Goal: Information Seeking & Learning: Learn about a topic

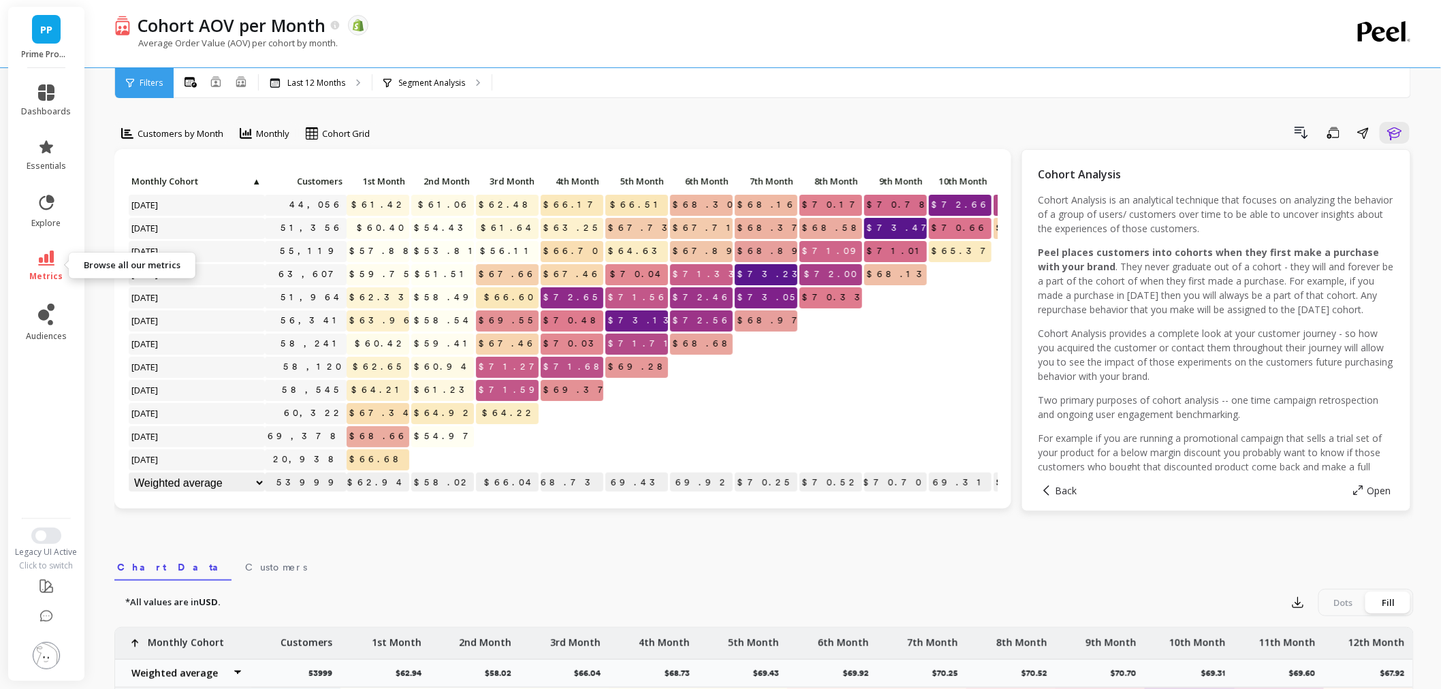
click at [53, 266] on link "metrics" at bounding box center [47, 266] width 50 height 31
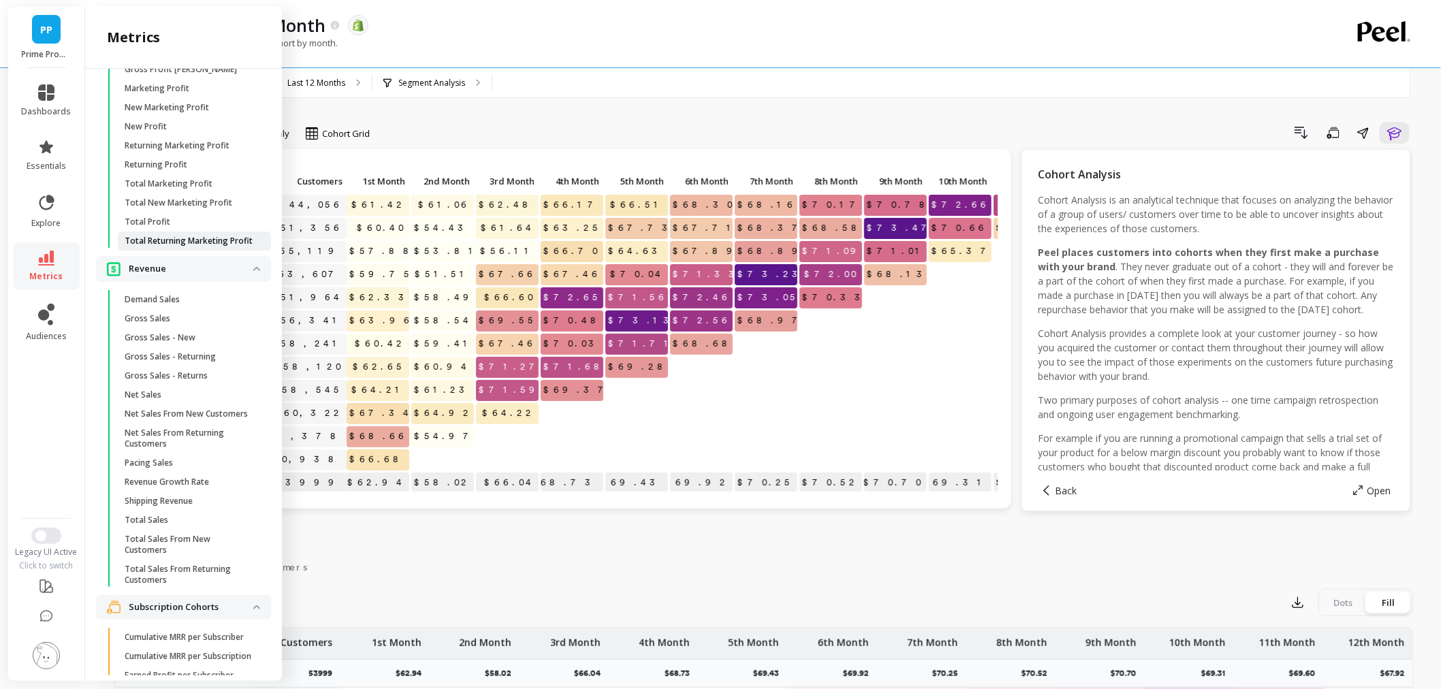
scroll to position [2931, 0]
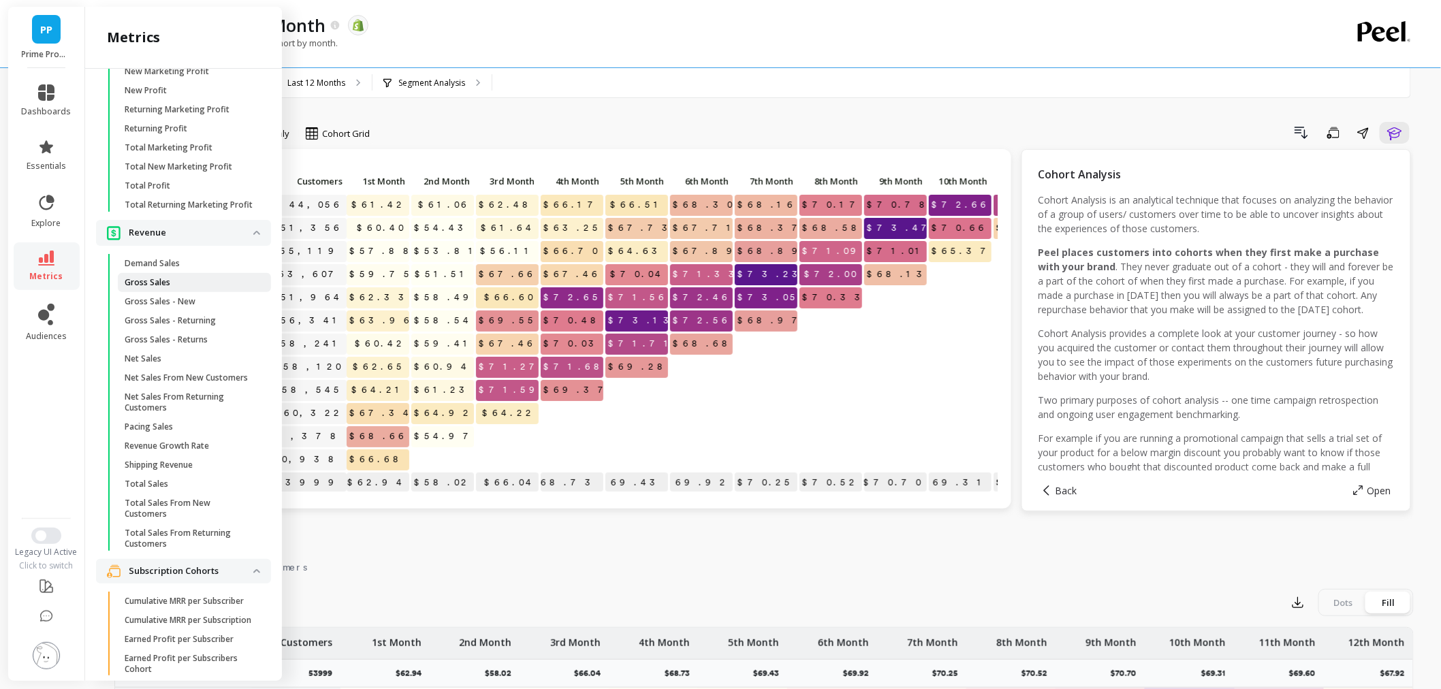
click at [189, 288] on span "Gross Sales" at bounding box center [190, 282] width 130 height 11
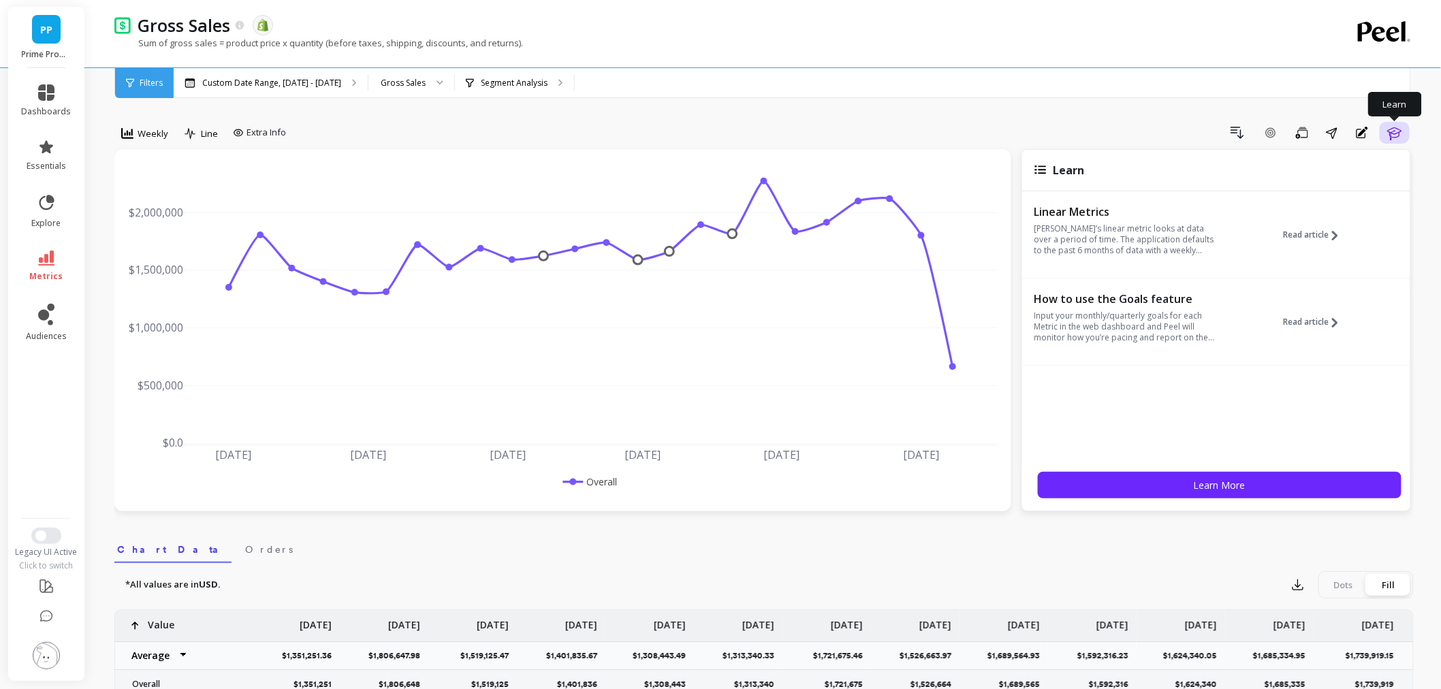
click at [1404, 134] on button "Learn" at bounding box center [1395, 133] width 30 height 22
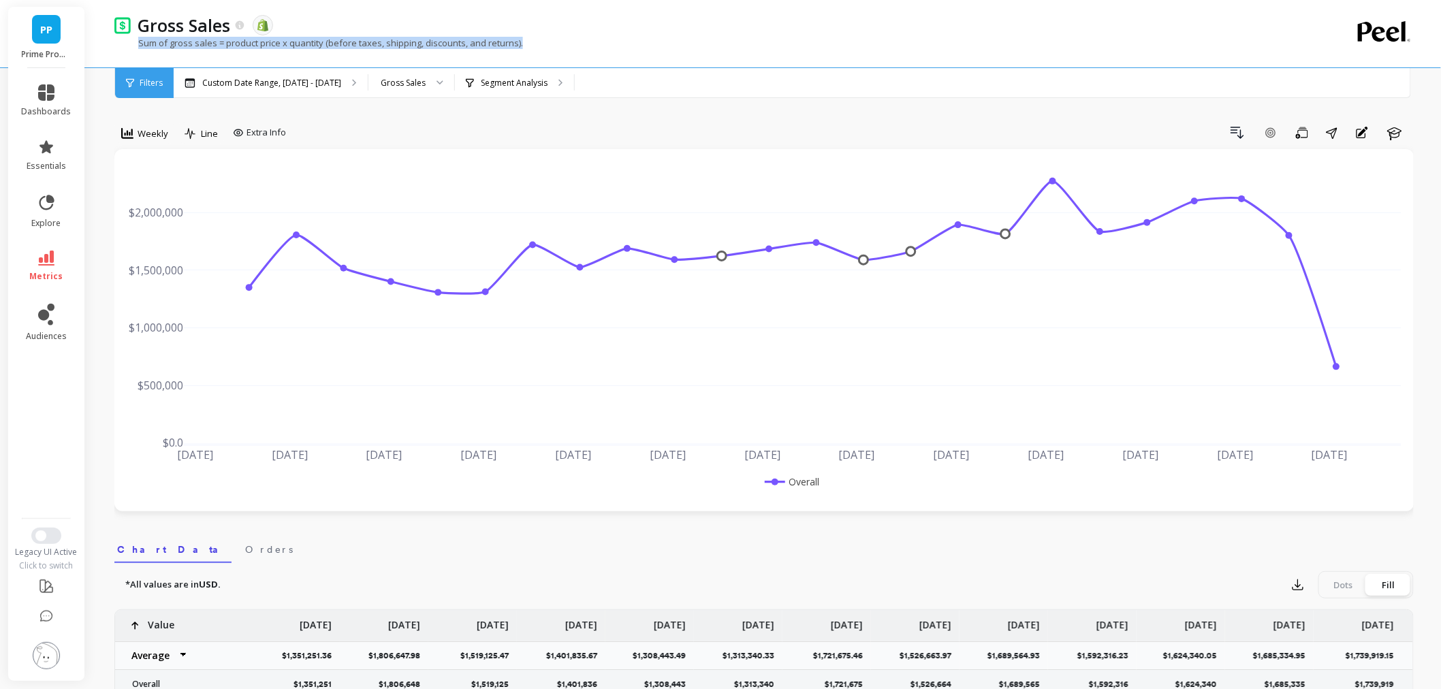
drag, startPoint x: 136, startPoint y: 45, endPoint x: 521, endPoint y: 46, distance: 384.7
click at [521, 46] on p "Sum of gross sales = product price x quantity (before taxes, shipping, discount…" at bounding box center [318, 43] width 409 height 12
copy p "Sum of gross sales = product price x quantity (before taxes, shipping, discount…"
click at [48, 269] on link "metrics" at bounding box center [47, 266] width 50 height 31
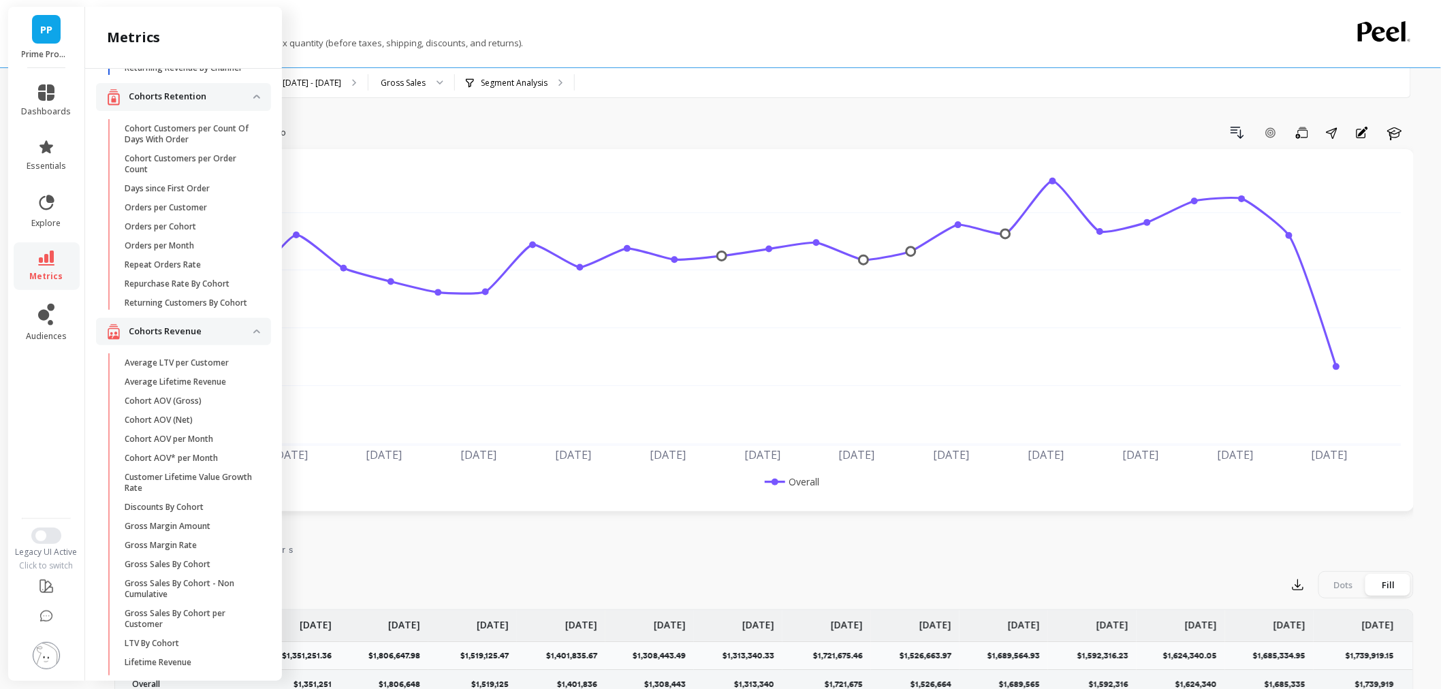
scroll to position [57, 0]
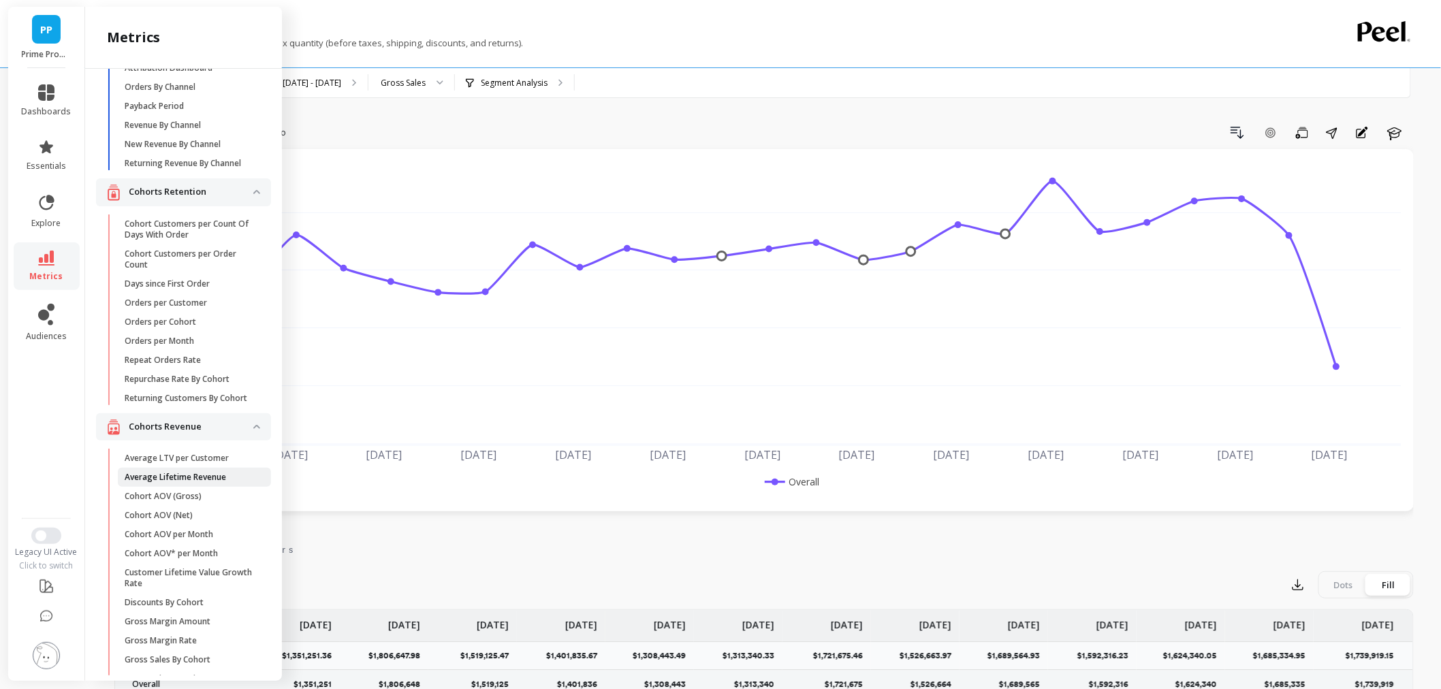
click at [186, 483] on p "Average Lifetime Revenue" at bounding box center [175, 477] width 101 height 11
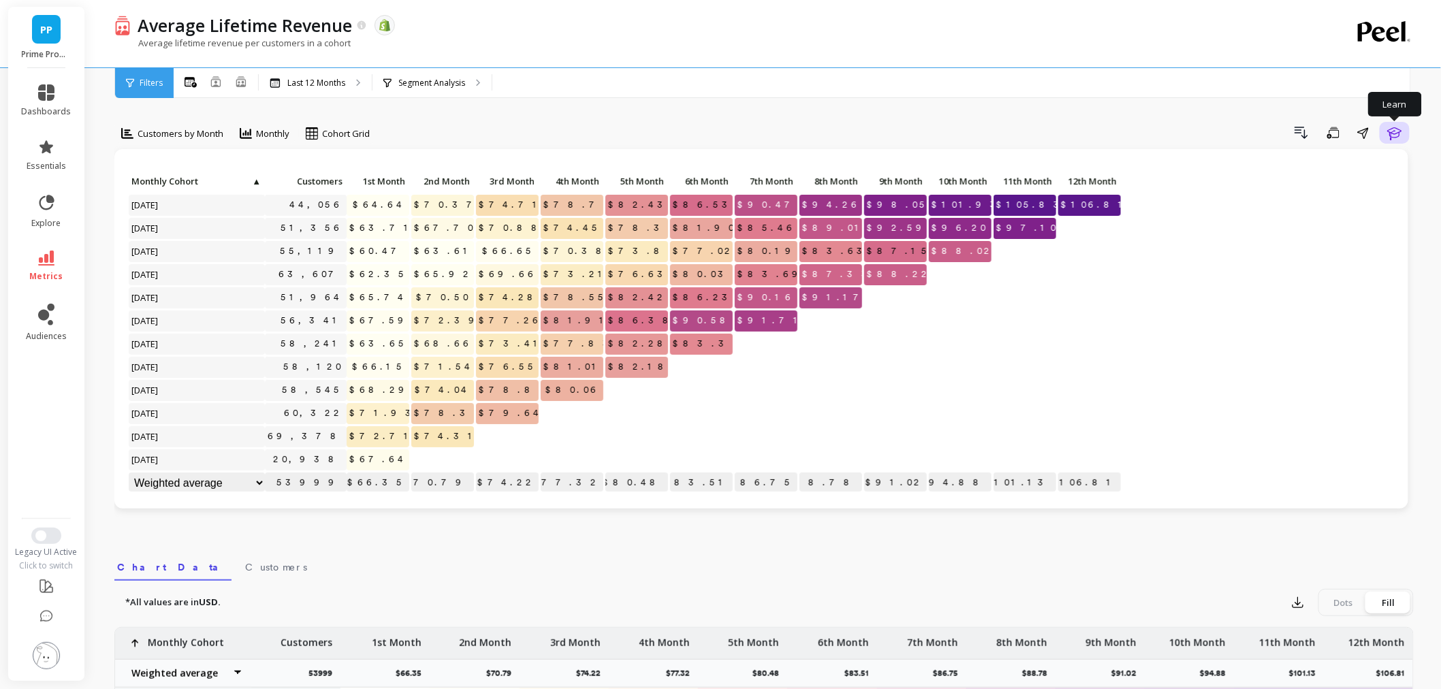
click at [1386, 140] on button "Learn" at bounding box center [1395, 133] width 30 height 22
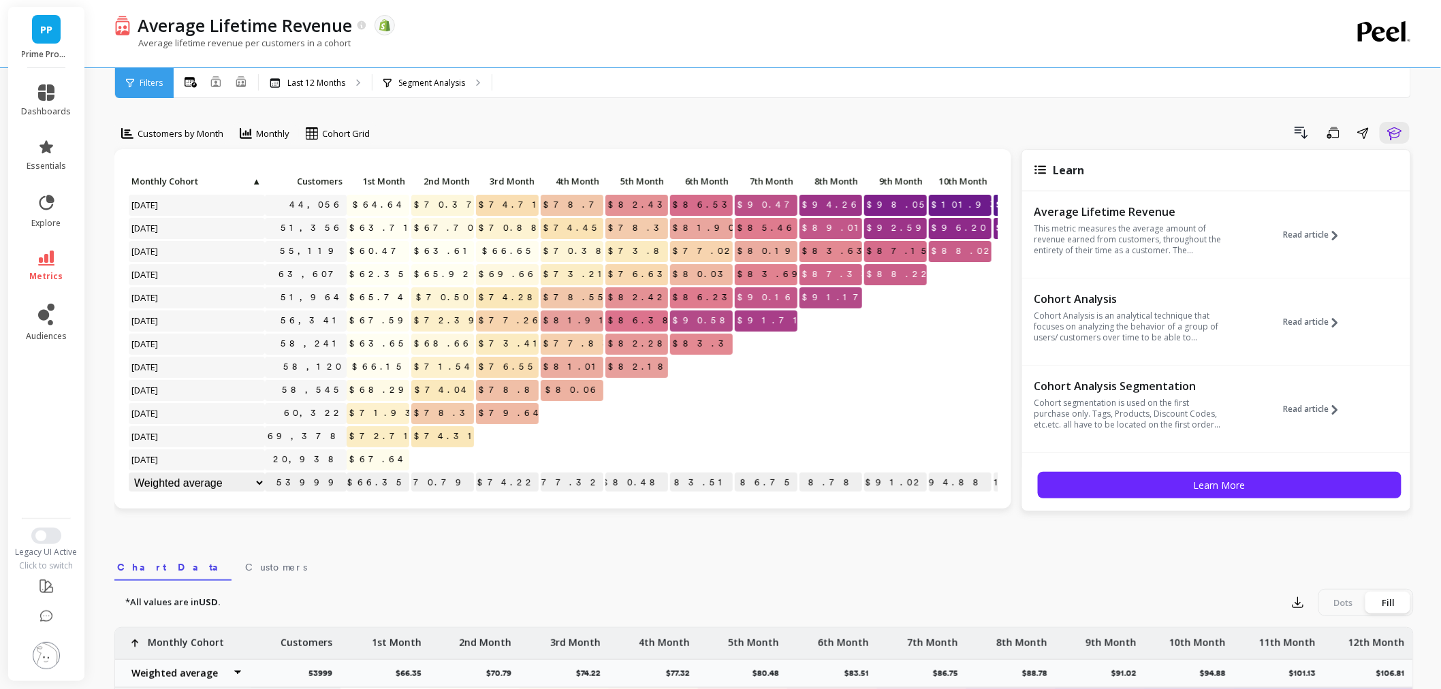
click at [1279, 239] on div "Read article" at bounding box center [1315, 235] width 72 height 63
click at [1288, 235] on span "Read article" at bounding box center [1306, 234] width 46 height 11
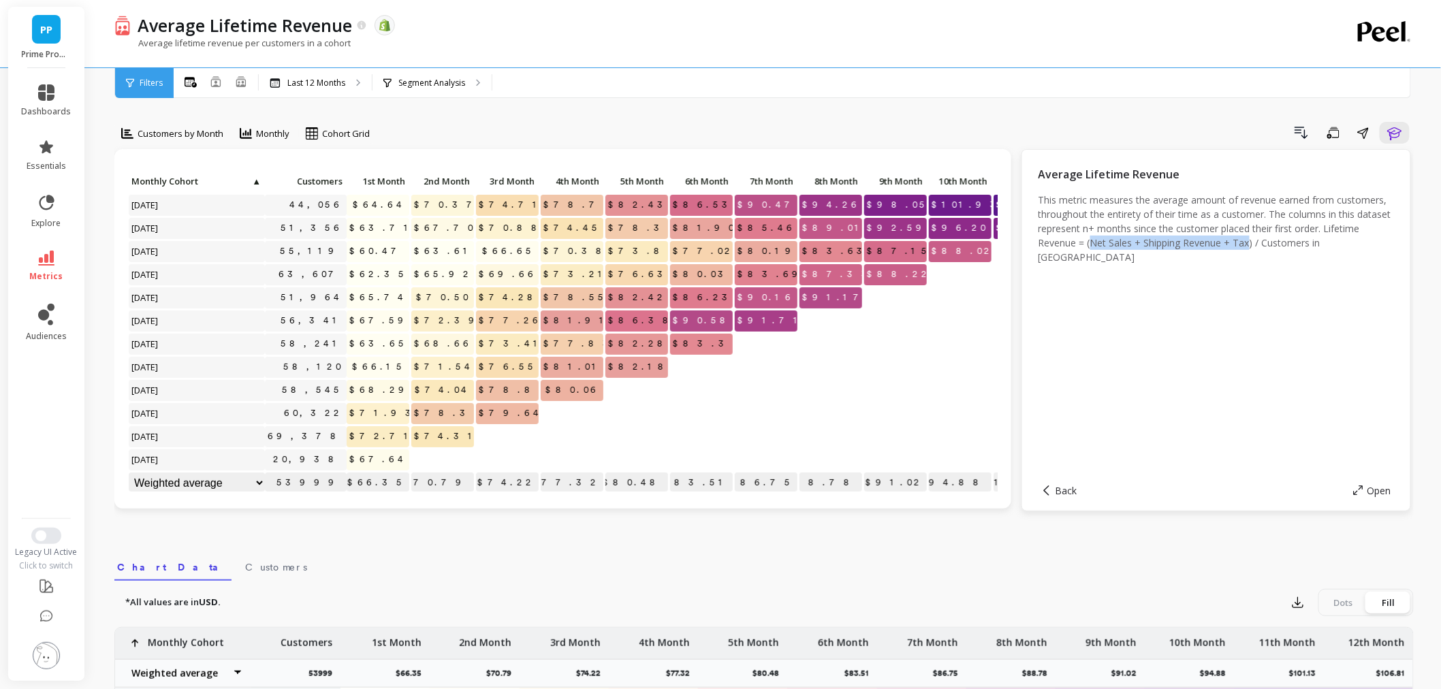
drag, startPoint x: 1156, startPoint y: 242, endPoint x: 1316, endPoint y: 242, distance: 160.0
click at [1316, 242] on p "This metric measures the average amount of revenue earned from customers, throu…" at bounding box center [1215, 228] width 355 height 71
click at [62, 277] on link "metrics" at bounding box center [47, 266] width 50 height 31
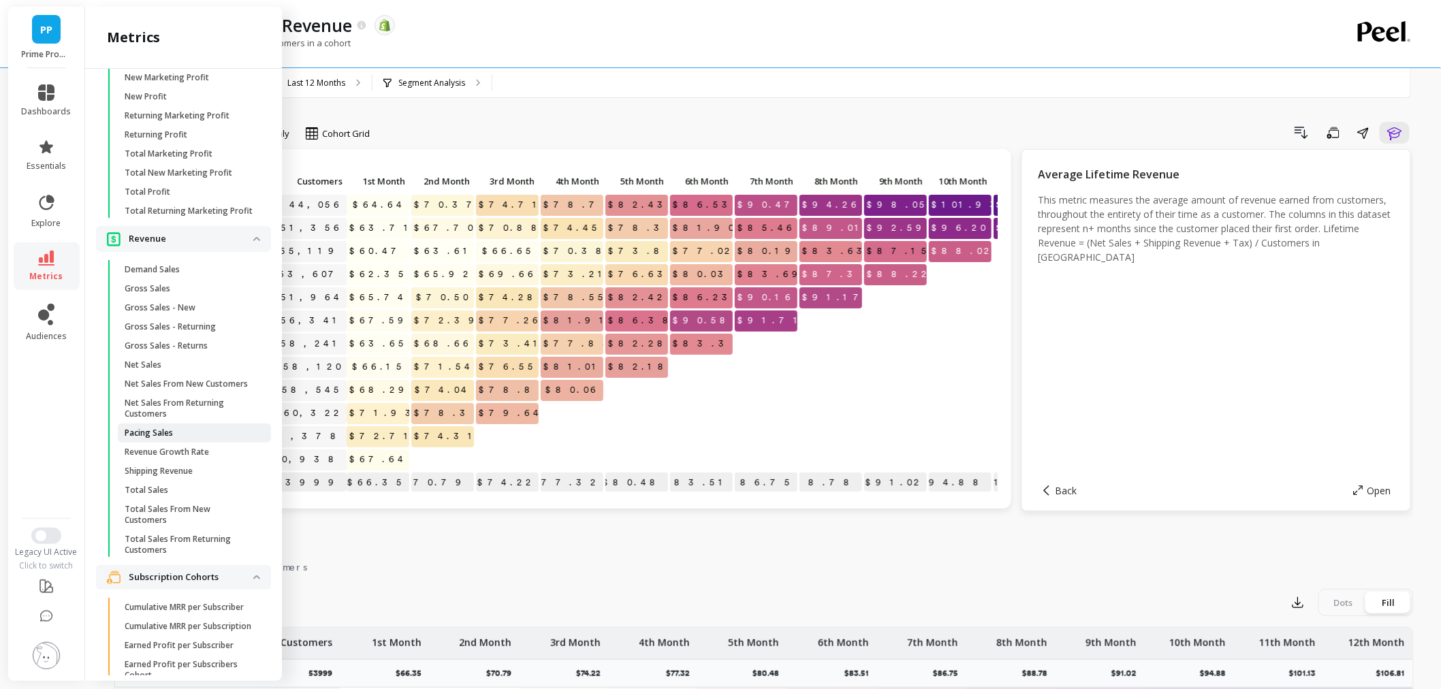
scroll to position [2931, 0]
click at [169, 364] on span "Net Sales" at bounding box center [190, 358] width 130 height 11
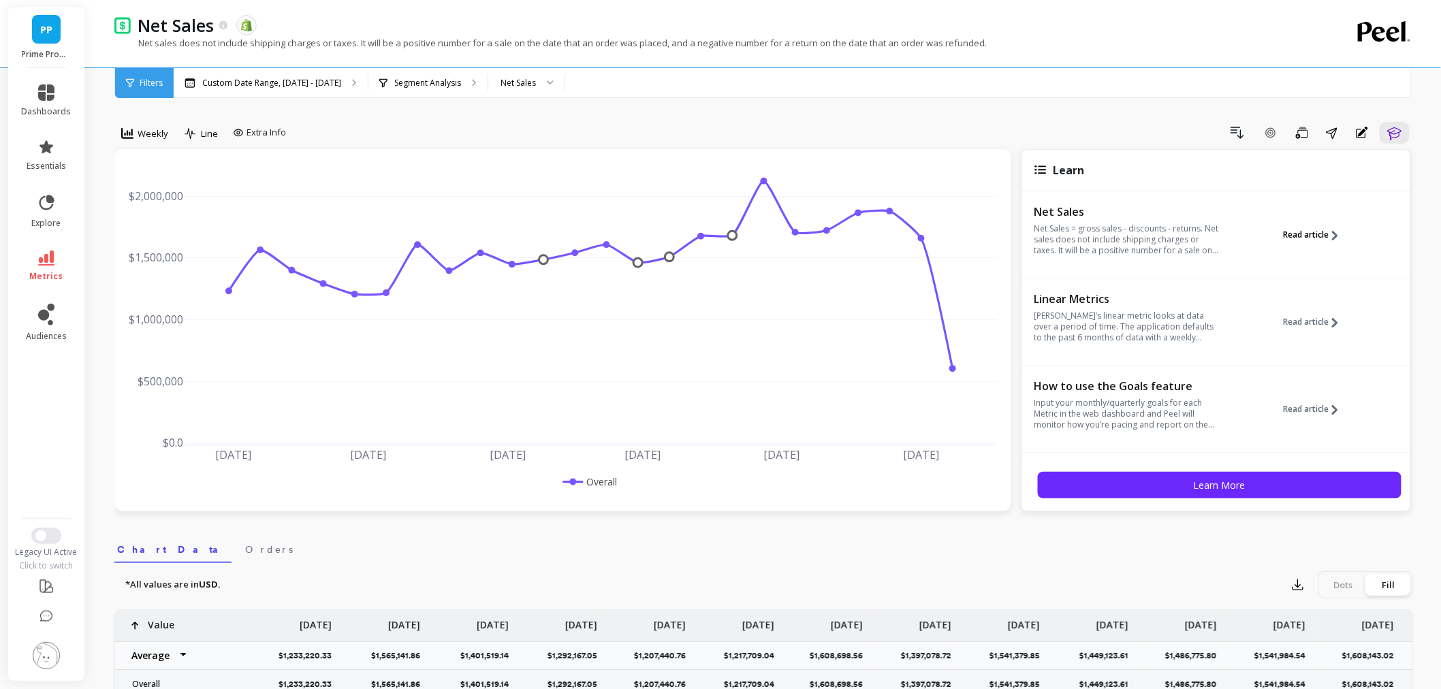
click at [1316, 221] on button "Read article" at bounding box center [1315, 235] width 65 height 63
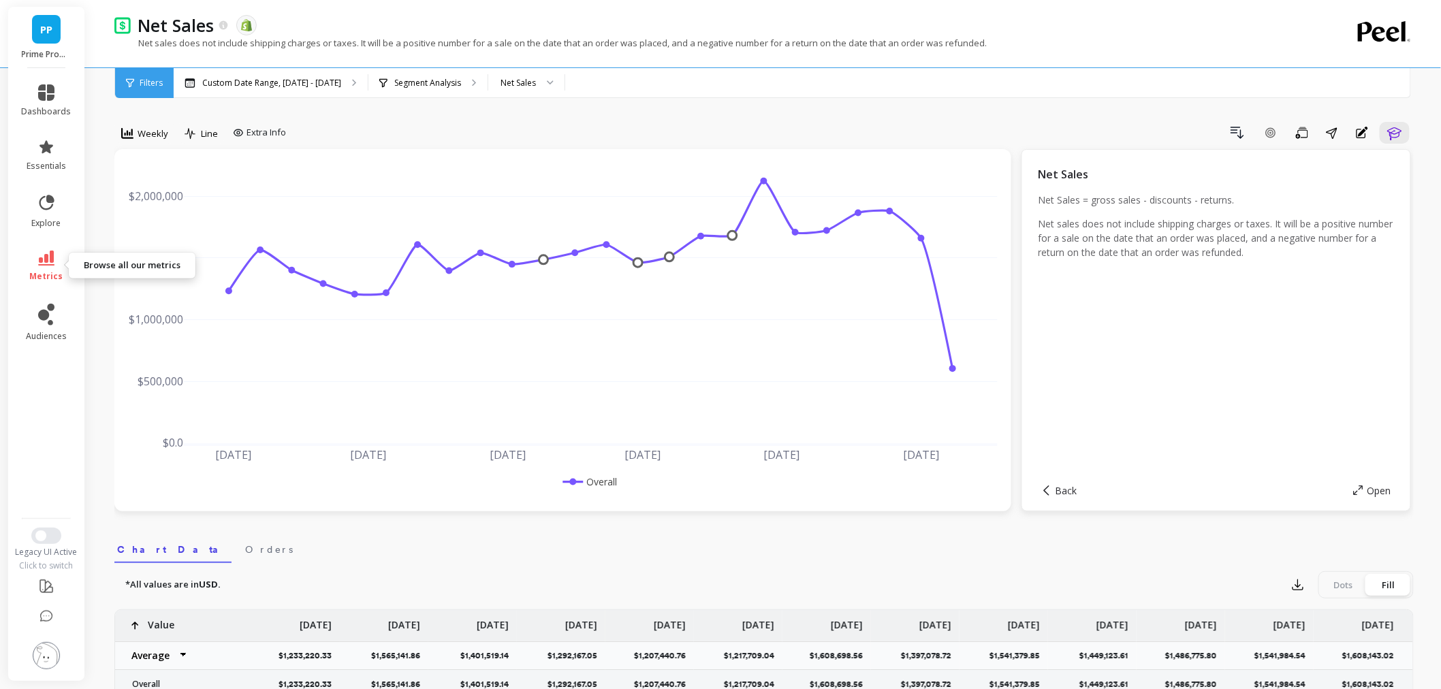
click at [55, 259] on link "metrics" at bounding box center [47, 266] width 50 height 31
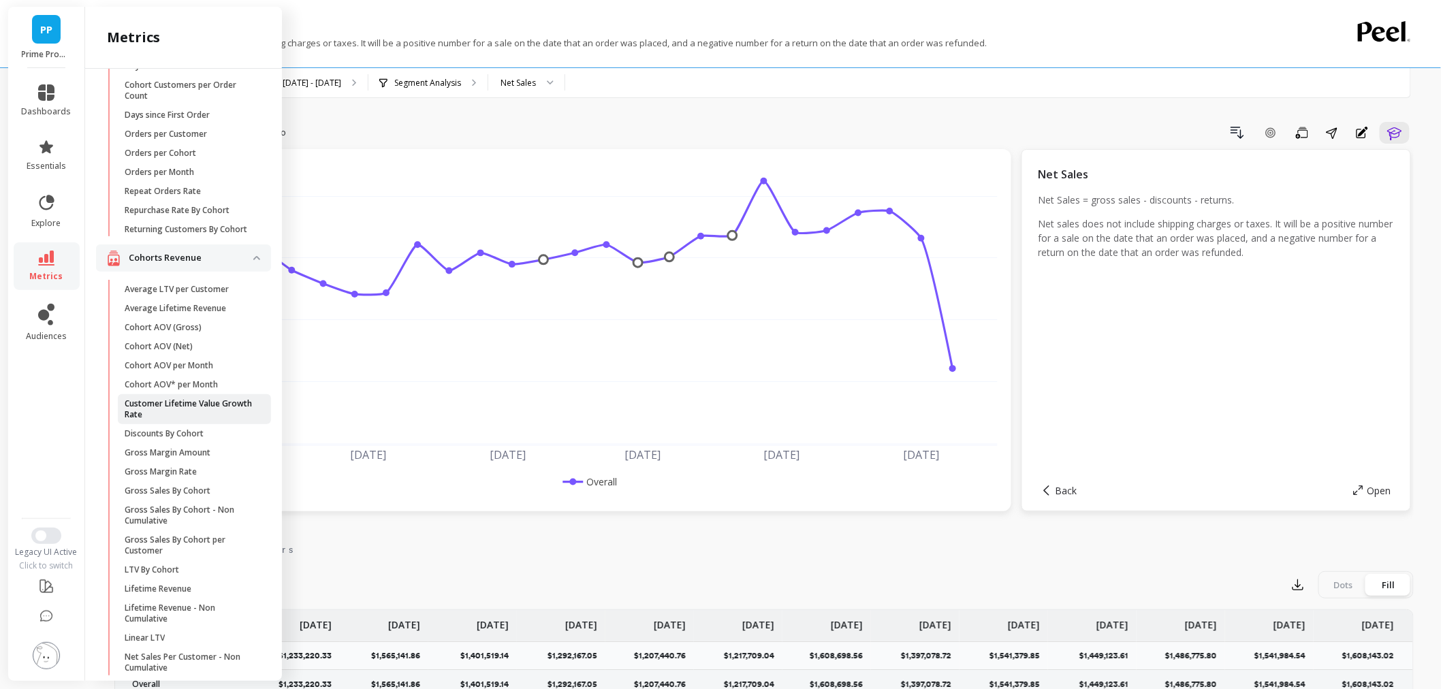
scroll to position [283, 0]
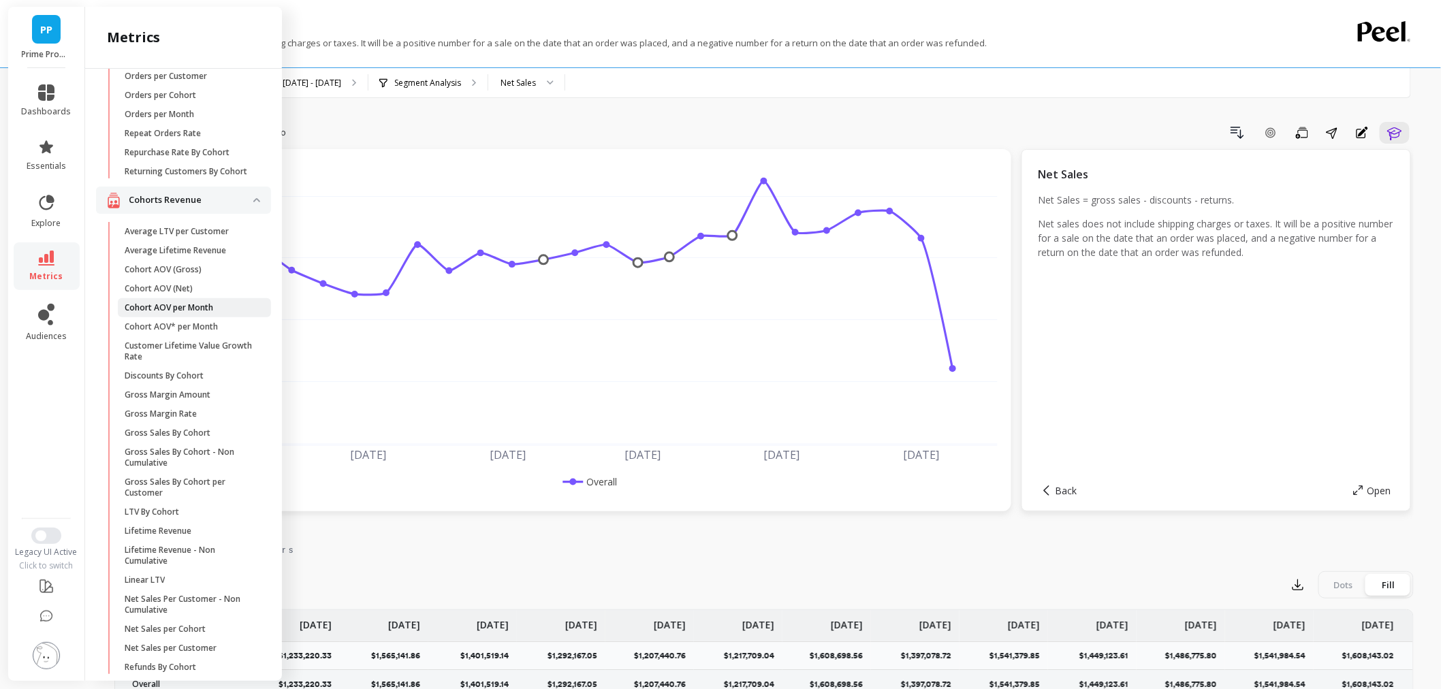
click at [207, 313] on p "Cohort AOV per Month" at bounding box center [169, 307] width 89 height 11
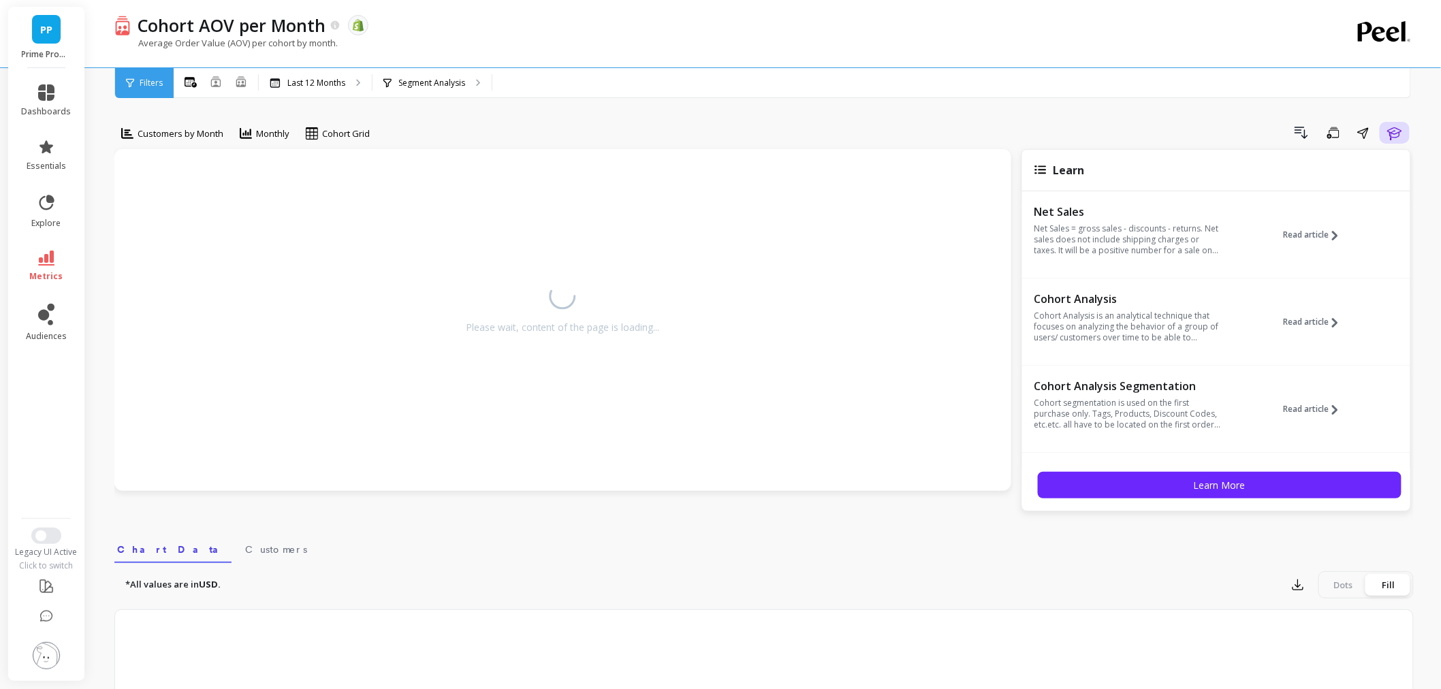
click at [1390, 131] on icon "button" at bounding box center [1394, 133] width 16 height 16
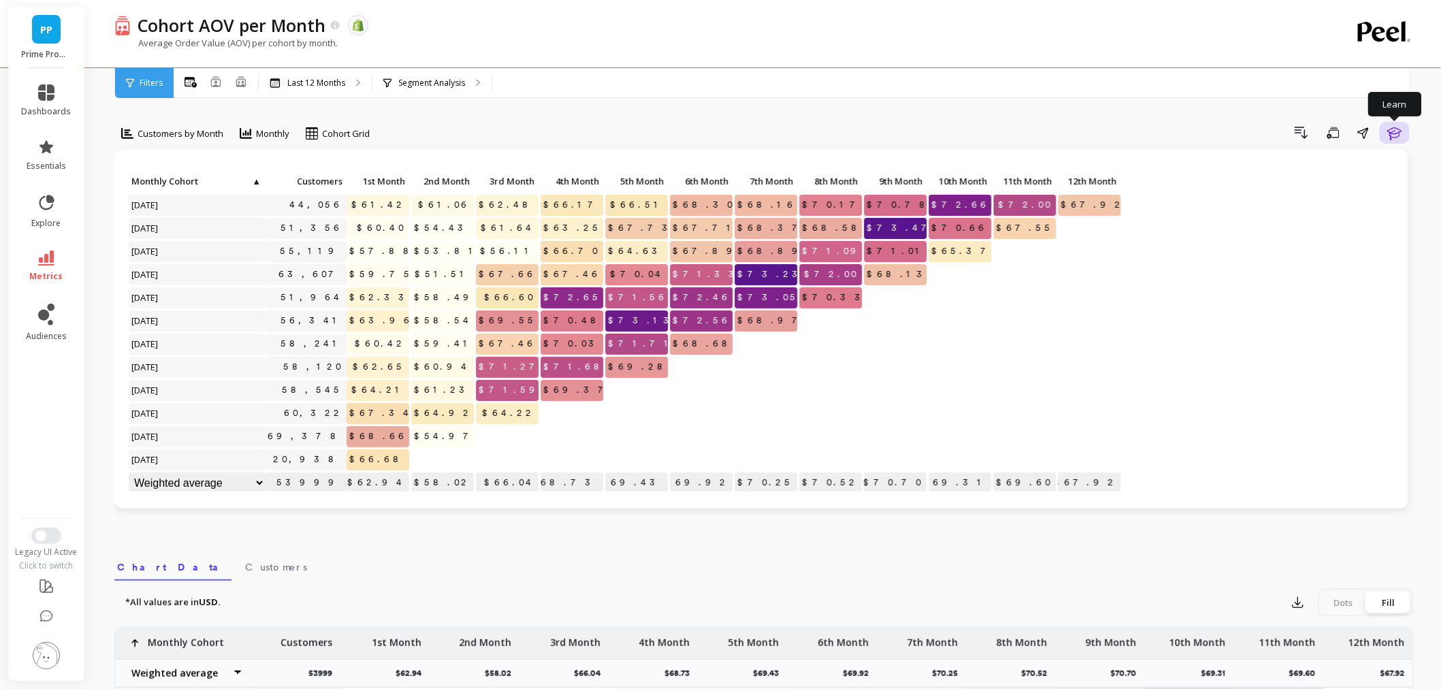
click at [1398, 133] on icon "button" at bounding box center [1394, 133] width 16 height 16
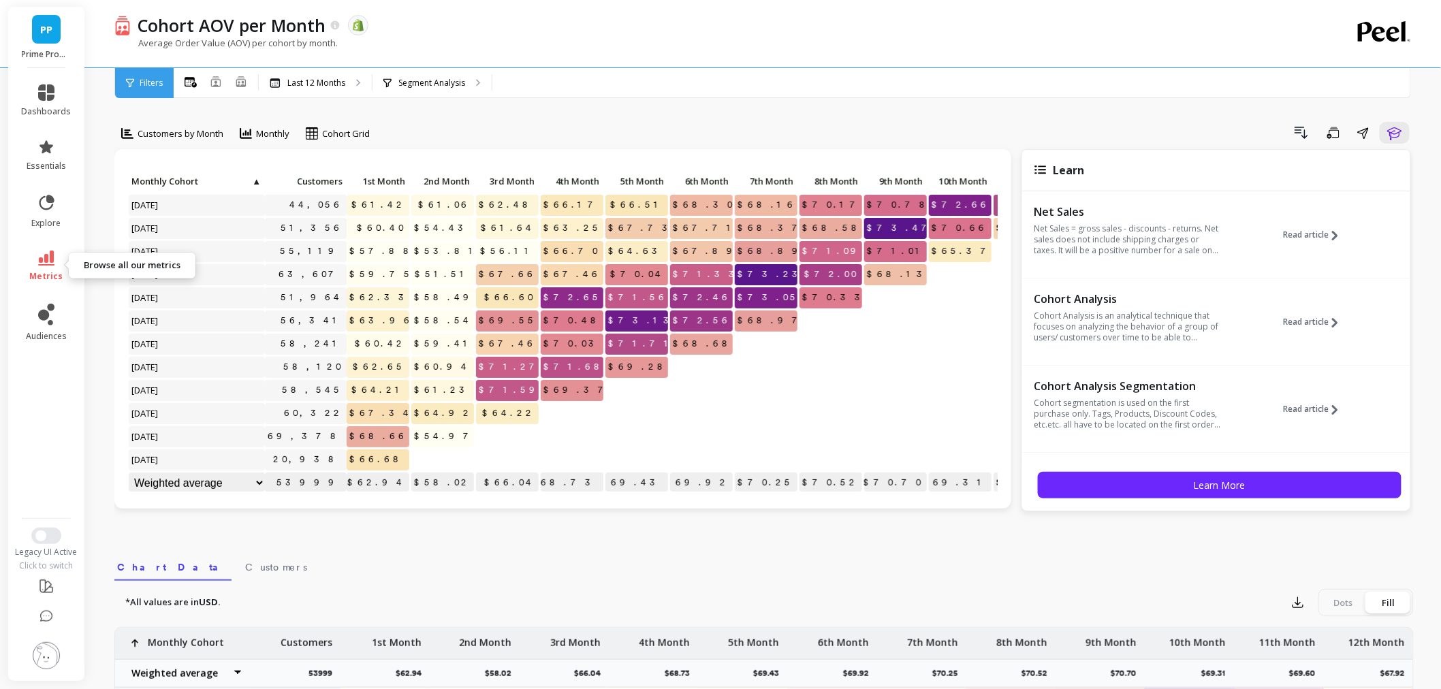
click at [38, 251] on icon at bounding box center [46, 258] width 16 height 15
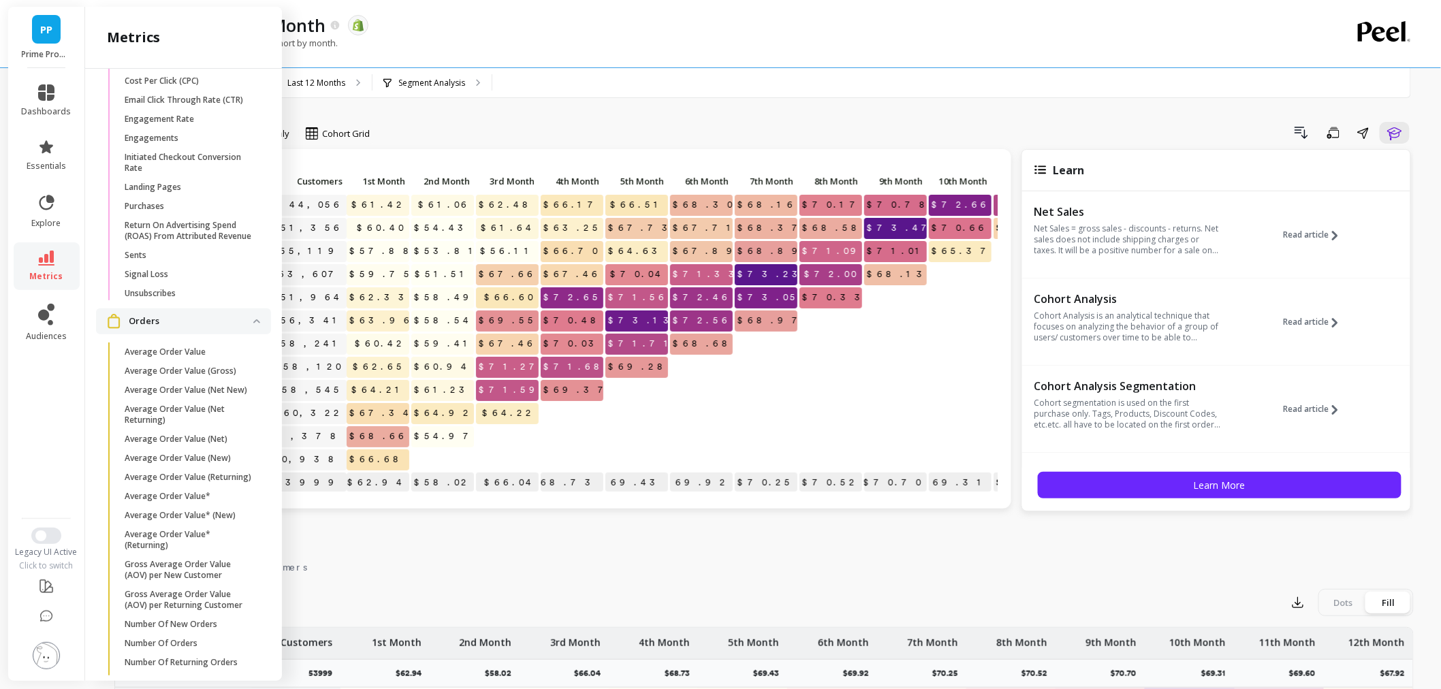
scroll to position [1948, 0]
click at [182, 355] on p "Average Order Value" at bounding box center [165, 349] width 81 height 11
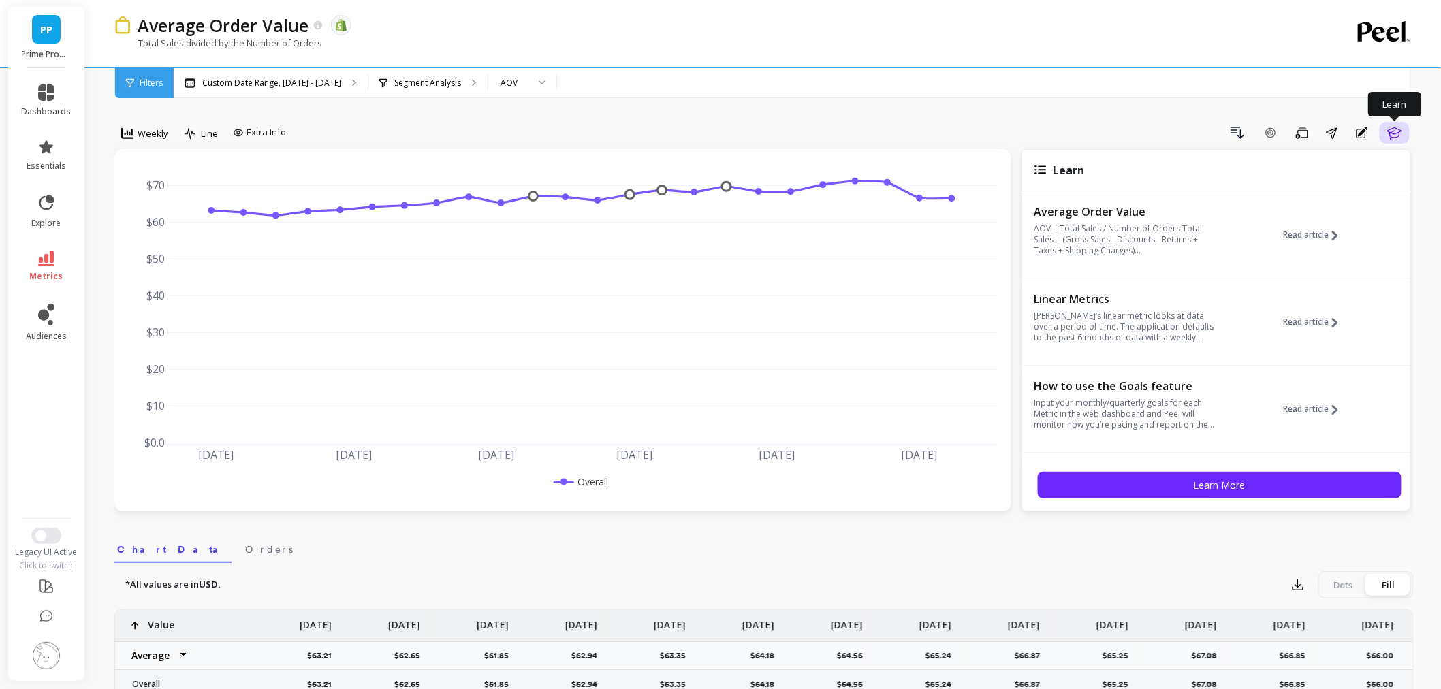
click at [1399, 136] on icon "button" at bounding box center [1394, 133] width 14 height 13
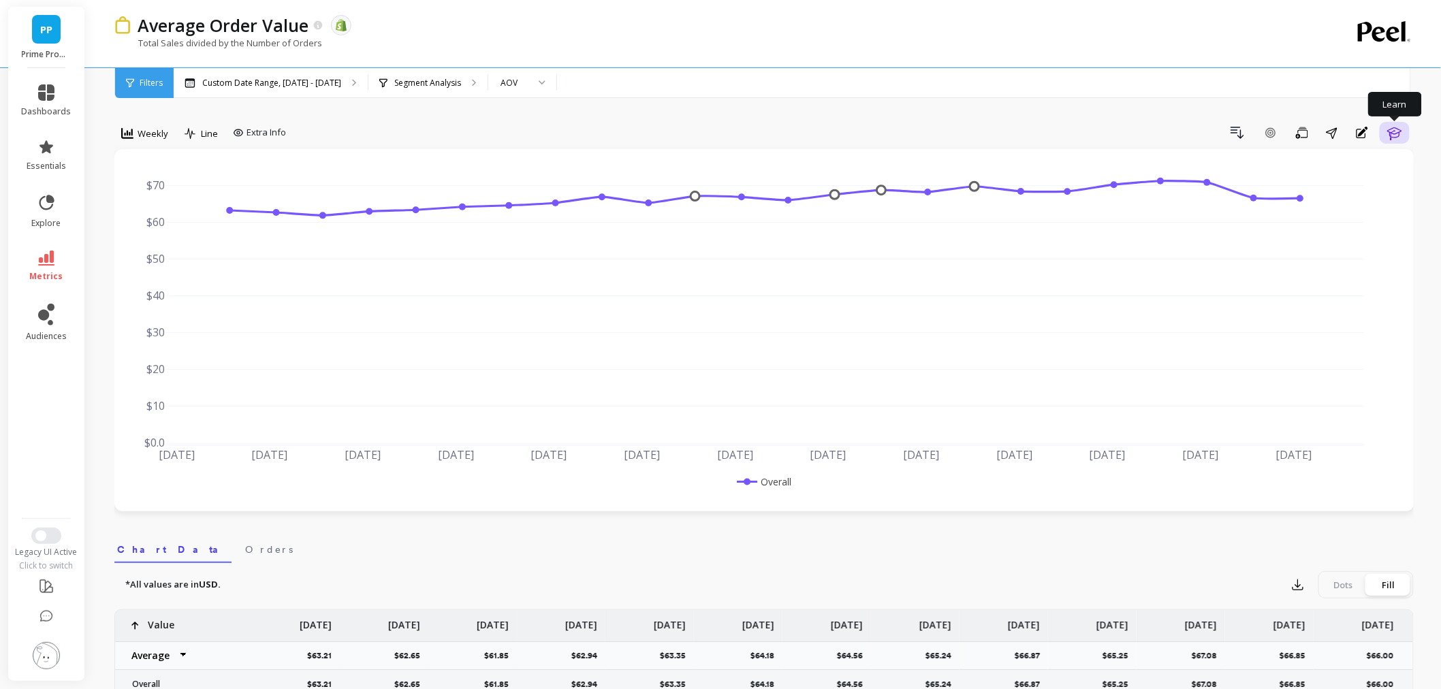
click at [1399, 136] on icon "button" at bounding box center [1394, 133] width 14 height 13
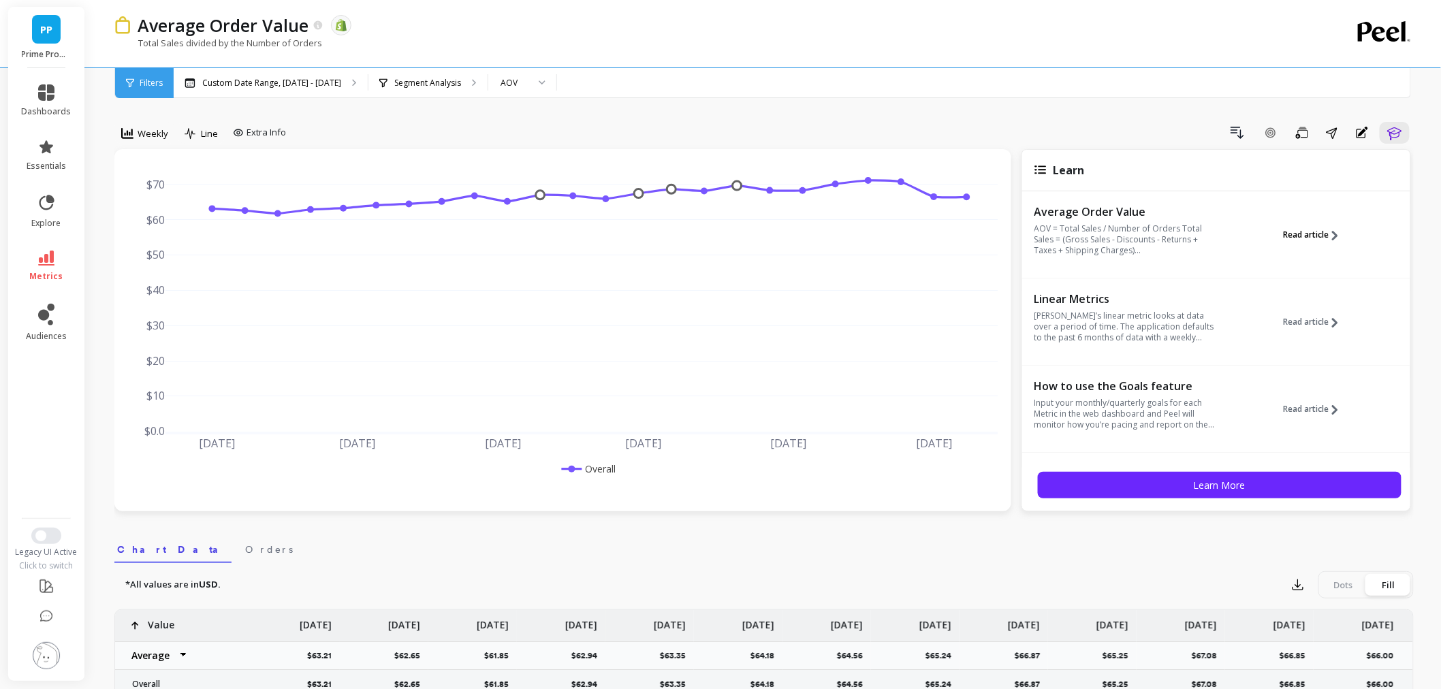
click at [1301, 237] on span "Read article" at bounding box center [1306, 234] width 46 height 11
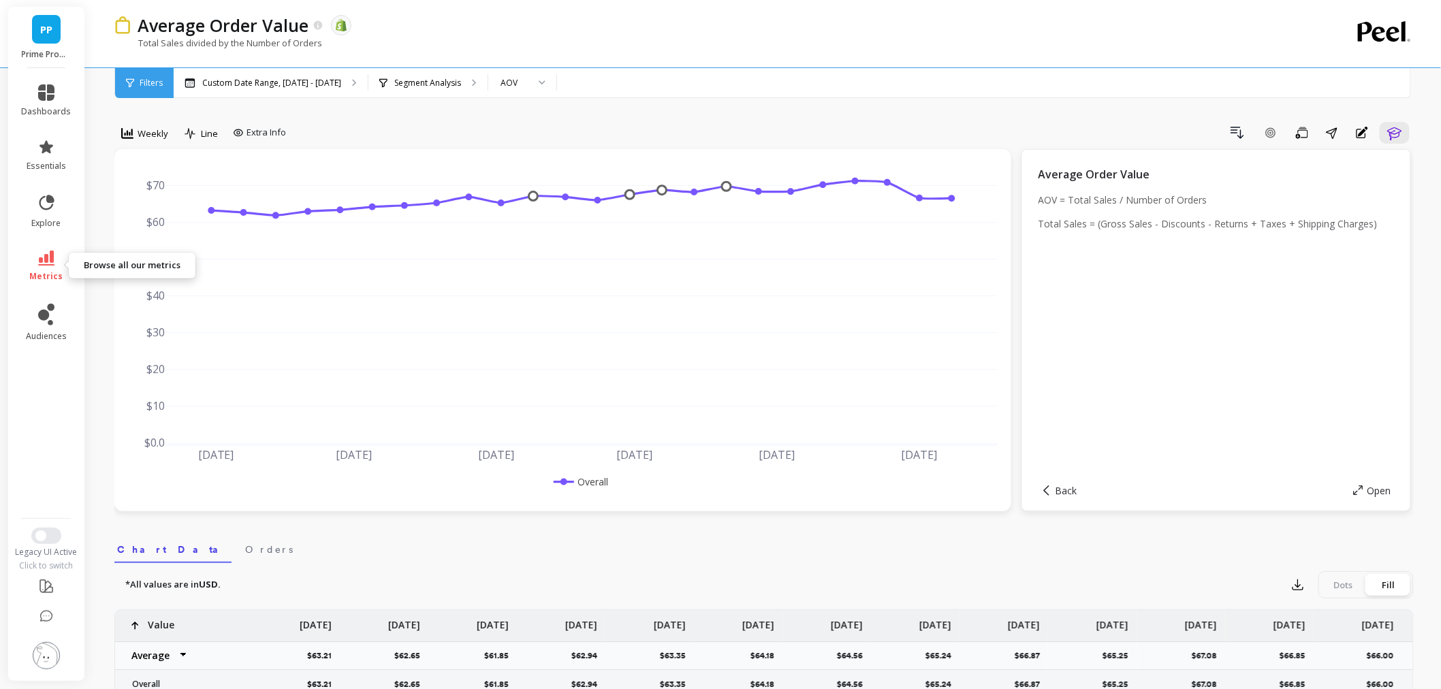
click at [35, 274] on span "metrics" at bounding box center [46, 276] width 33 height 11
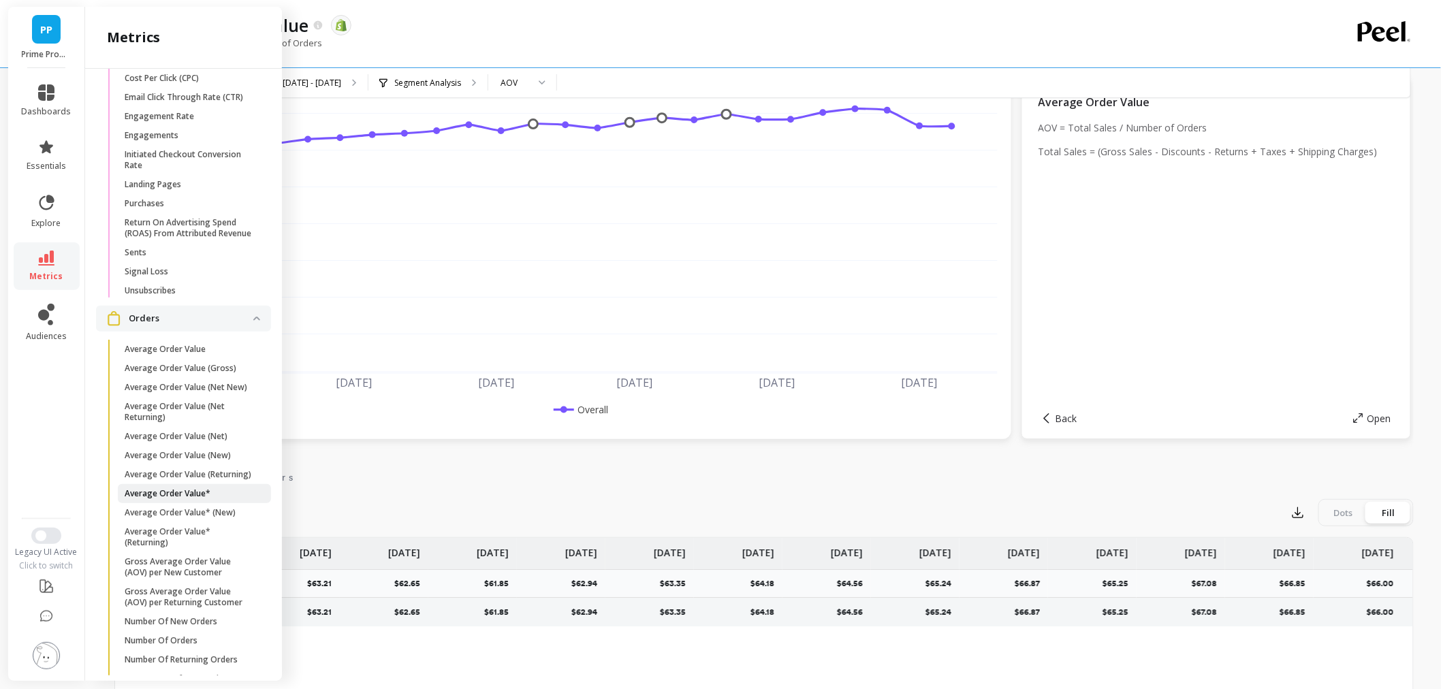
scroll to position [76, 0]
click at [214, 499] on span "Average Order Value*" at bounding box center [190, 493] width 130 height 11
